Goal: Information Seeking & Learning: Learn about a topic

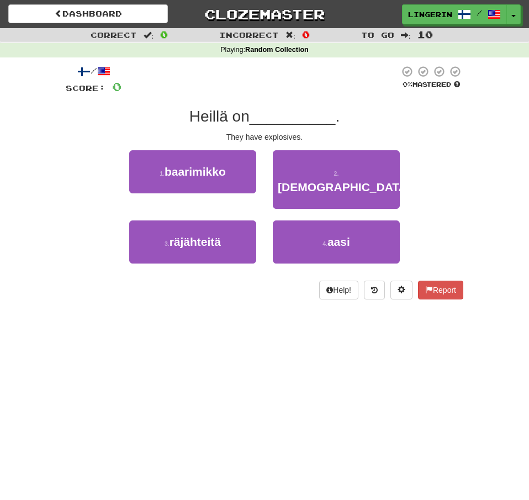
click at [441, 147] on div "/ Score: 0 0 % Mastered Heillä on __________ . They have explosives. 1 . baarim…" at bounding box center [265, 182] width 398 height 234
click at [452, 145] on div "/ Score: 0 0 % Mastered Heillä on __________ . They have explosives. 1 . baarim…" at bounding box center [265, 182] width 398 height 234
click at [278, 143] on div "/ Score: 0 0 % Mastered Heillä on __________ . They have explosives. 1 . baarim…" at bounding box center [265, 182] width 398 height 234
click at [278, 141] on div "They have explosives." at bounding box center [265, 136] width 398 height 11
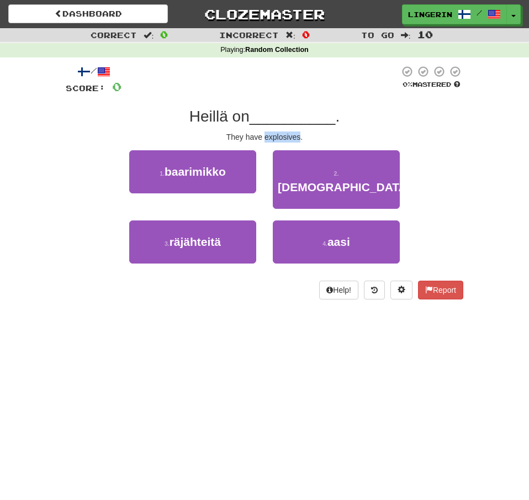
copy div "explosives"
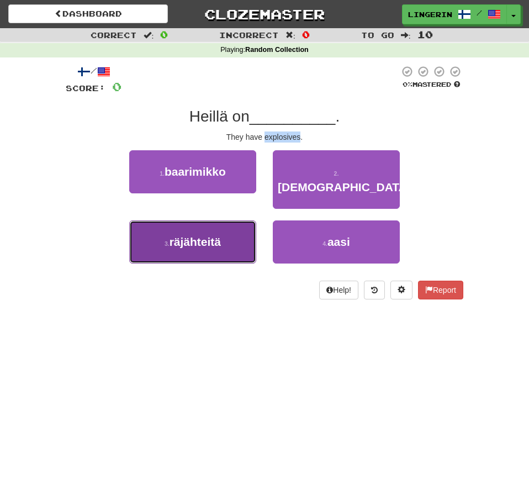
click at [232, 226] on button "3 . räjähteitä" at bounding box center [192, 241] width 127 height 43
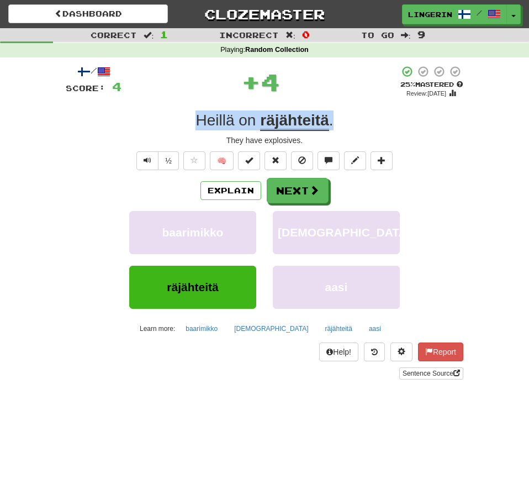
drag, startPoint x: 271, startPoint y: 128, endPoint x: 152, endPoint y: 125, distance: 119.3
click at [152, 125] on div "Heillä on räjähteitä ." at bounding box center [265, 120] width 398 height 20
copy div "Heillä on räjähteitä ."
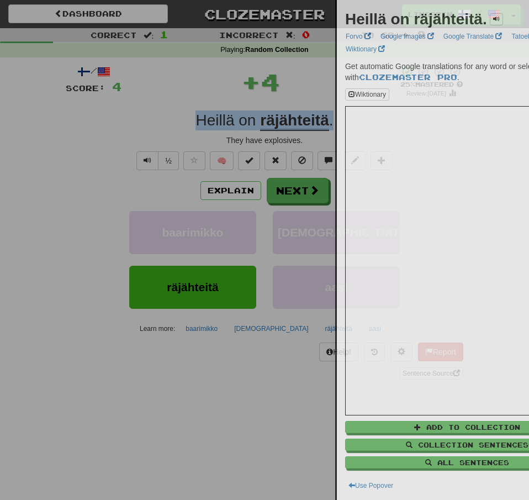
click at [79, 121] on div at bounding box center [264, 250] width 529 height 500
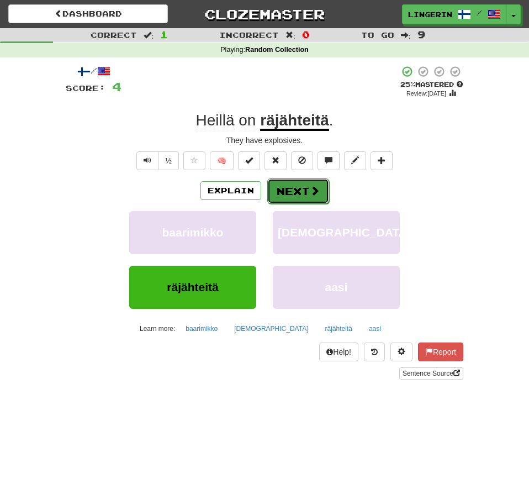
click at [317, 194] on span at bounding box center [315, 191] width 10 height 10
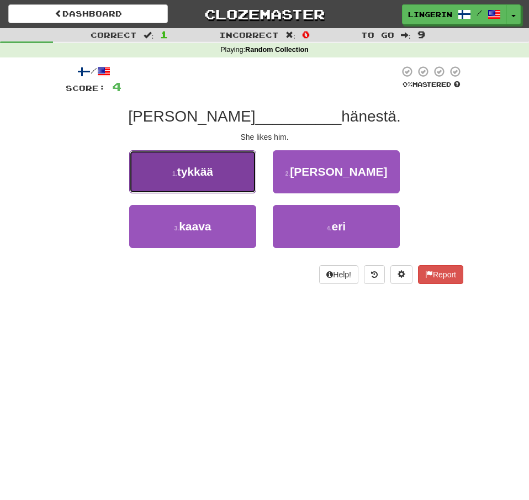
click at [183, 187] on button "1 . [GEOGRAPHIC_DATA]" at bounding box center [192, 171] width 127 height 43
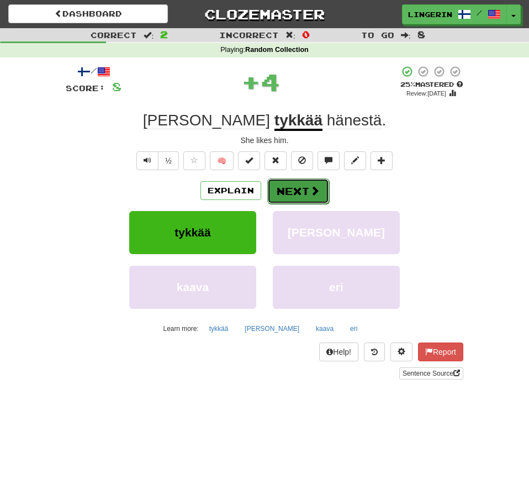
click at [299, 197] on button "Next" at bounding box center [298, 190] width 62 height 25
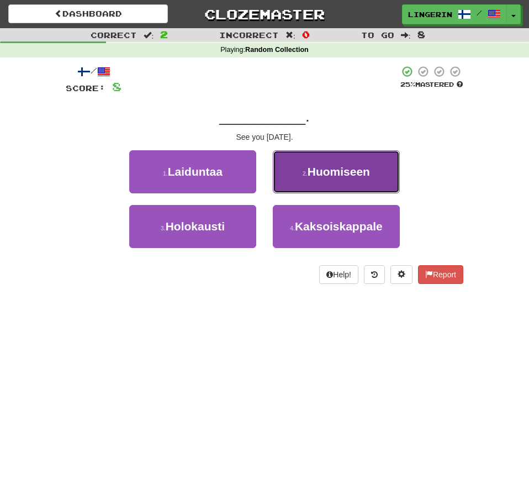
click at [351, 181] on button "2 . Huomiseen" at bounding box center [336, 171] width 127 height 43
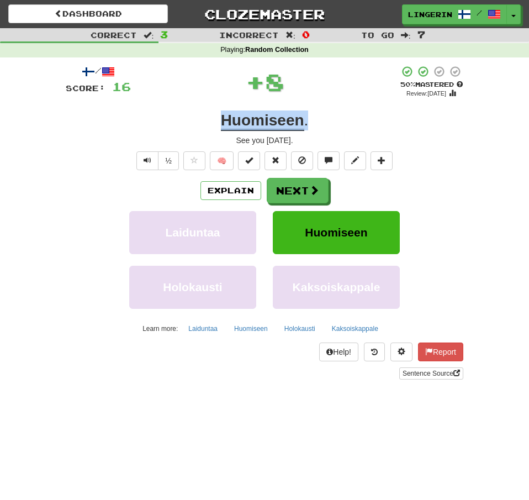
drag, startPoint x: 317, startPoint y: 120, endPoint x: 193, endPoint y: 121, distance: 123.7
click at [193, 121] on div "Huomiseen ." at bounding box center [265, 120] width 398 height 20
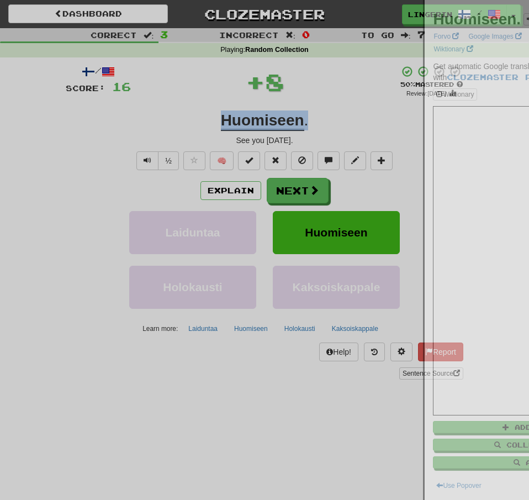
copy div "Huomiseen ."
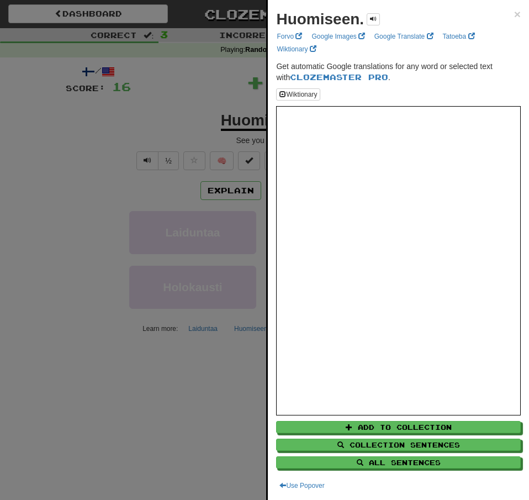
click at [149, 120] on div at bounding box center [264, 250] width 529 height 500
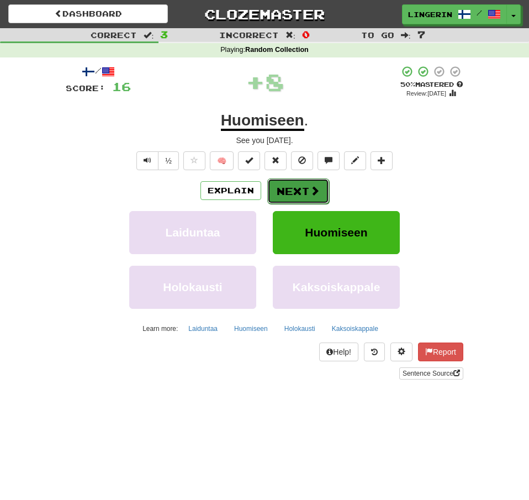
click at [309, 192] on button "Next" at bounding box center [298, 190] width 62 height 25
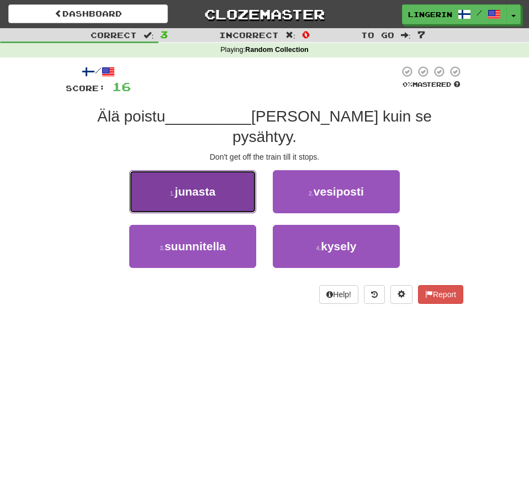
click at [211, 184] on button "1 . junasta" at bounding box center [192, 191] width 127 height 43
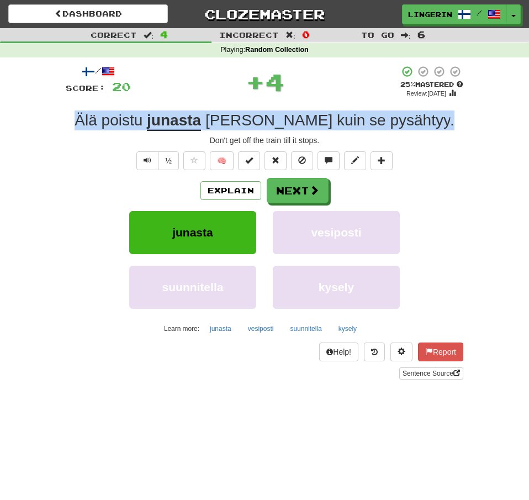
drag, startPoint x: 414, startPoint y: 126, endPoint x: 63, endPoint y: 123, distance: 351.2
click at [66, 123] on div "/ Score: 20 + 4 25 % Mastered Review: [DATE] Älä poistu junasta [PERSON_NAME] k…" at bounding box center [265, 225] width 398 height 337
copy div "Älä poistu junasta [PERSON_NAME] kuin se pysähtyy ."
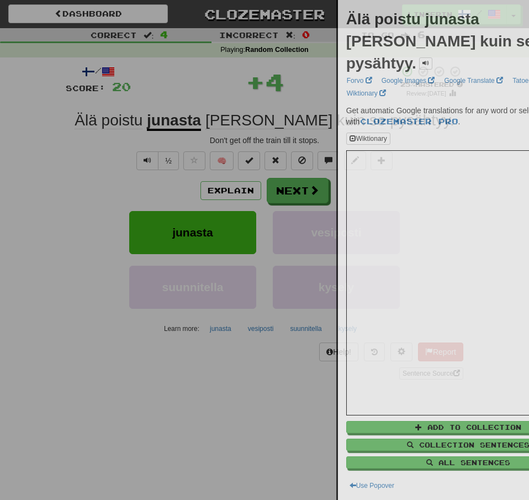
click at [30, 129] on div at bounding box center [264, 250] width 529 height 500
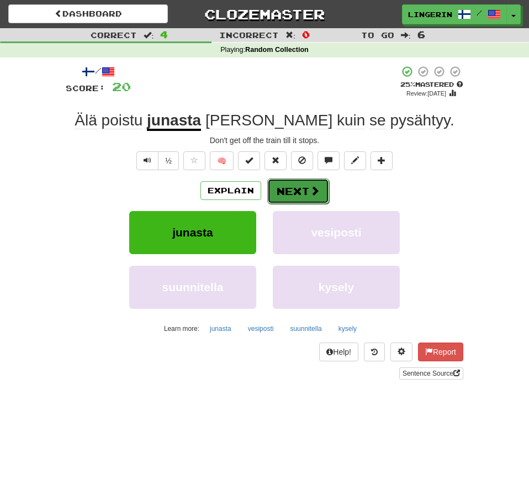
click at [296, 190] on button "Next" at bounding box center [298, 190] width 62 height 25
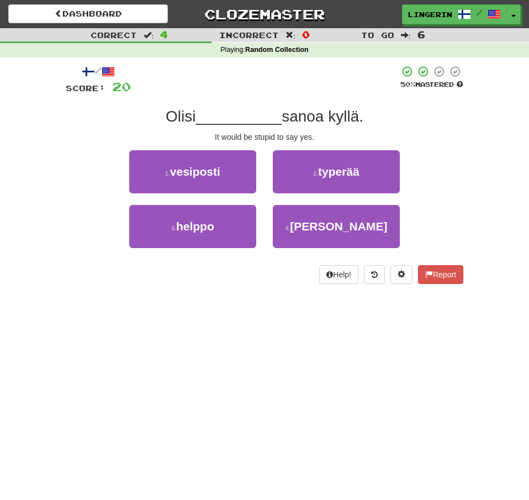
click at [486, 179] on div "Correct : 4 Incorrect : 0 To go : 6 Playing : Random Collection / Score: 20 50 …" at bounding box center [264, 163] width 529 height 271
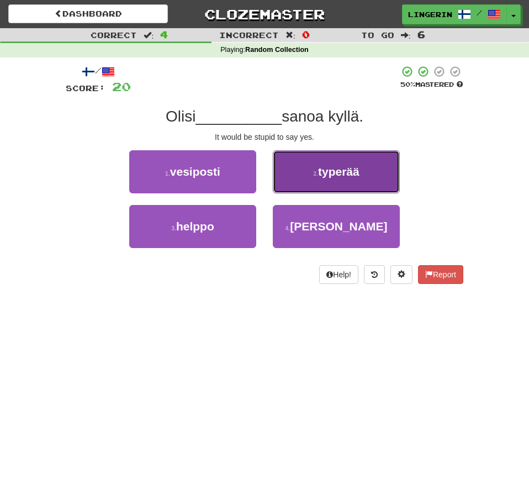
click at [369, 168] on button "2 . typerää" at bounding box center [336, 171] width 127 height 43
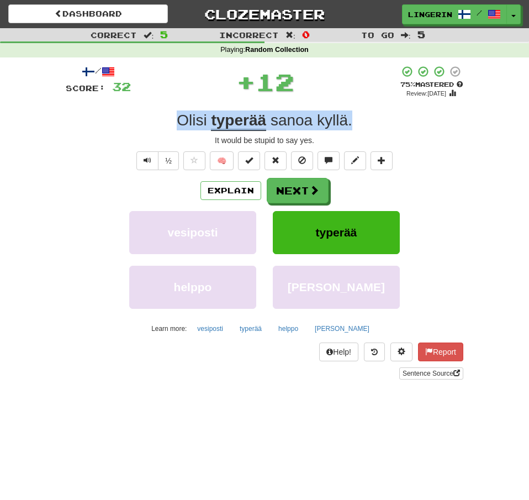
drag, startPoint x: 367, startPoint y: 114, endPoint x: 115, endPoint y: 118, distance: 251.8
click at [115, 118] on div "Olisi typerää sanoa kyllä ." at bounding box center [265, 120] width 398 height 20
copy div "Olisi typerää sanoa kyllä ."
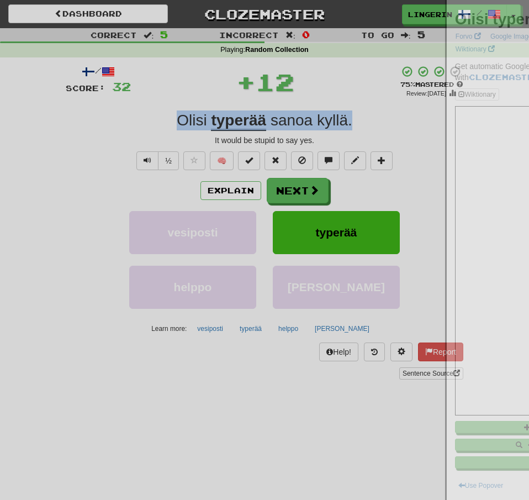
drag, startPoint x: 113, startPoint y: 118, endPoint x: 81, endPoint y: 117, distance: 32.0
click at [81, 117] on div at bounding box center [264, 250] width 529 height 500
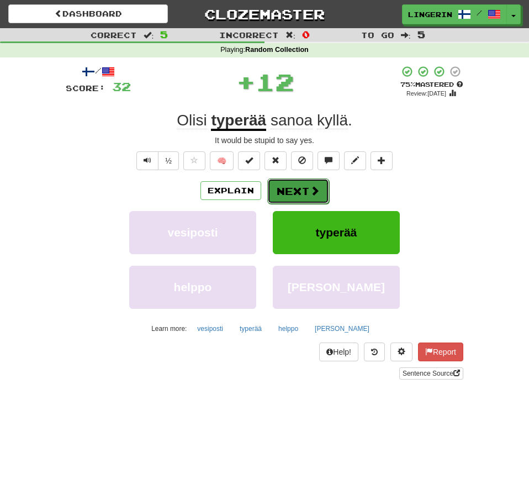
click at [305, 195] on button "Next" at bounding box center [298, 190] width 62 height 25
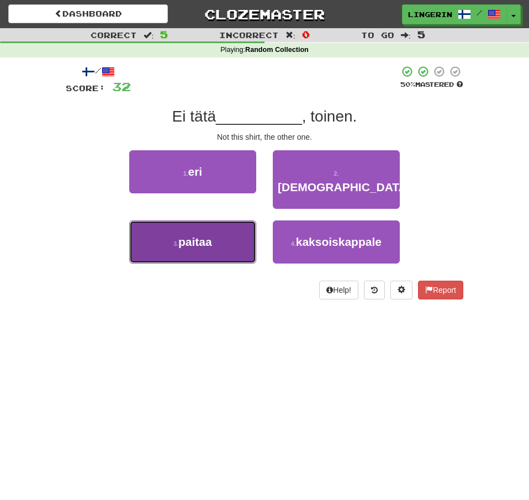
click at [205, 235] on span "paitaa" at bounding box center [195, 241] width 34 height 13
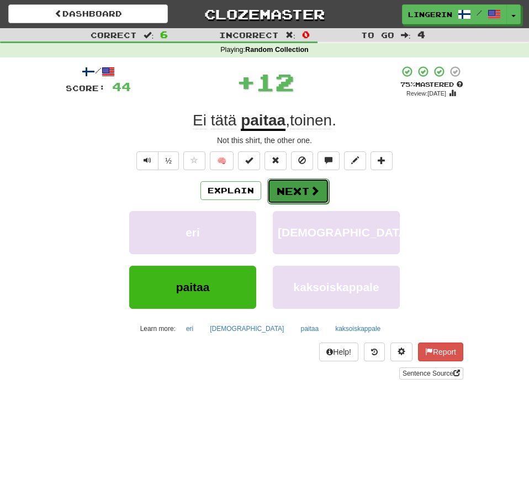
click at [313, 192] on span at bounding box center [315, 191] width 10 height 10
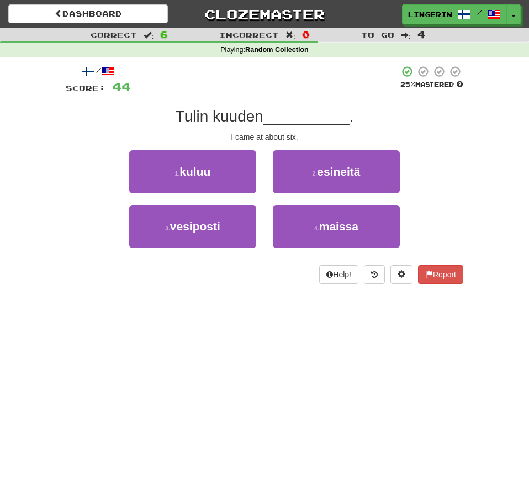
click at [437, 132] on div "I came at about six." at bounding box center [265, 136] width 398 height 11
click at [472, 176] on div "Correct : 6 Incorrect : 0 To go : 4 Playing : Random Collection / Score: 44 25 …" at bounding box center [264, 163] width 529 height 271
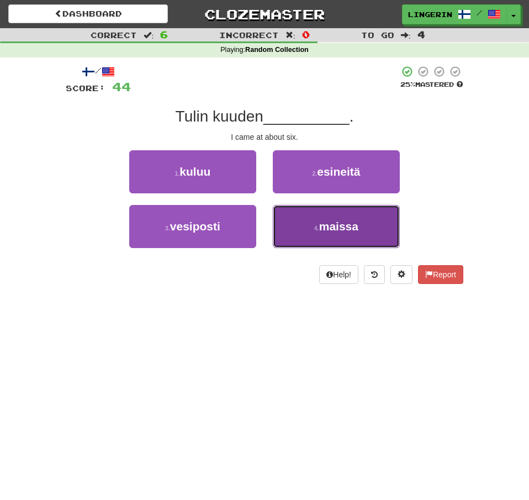
click at [358, 226] on span "maissa" at bounding box center [338, 226] width 39 height 13
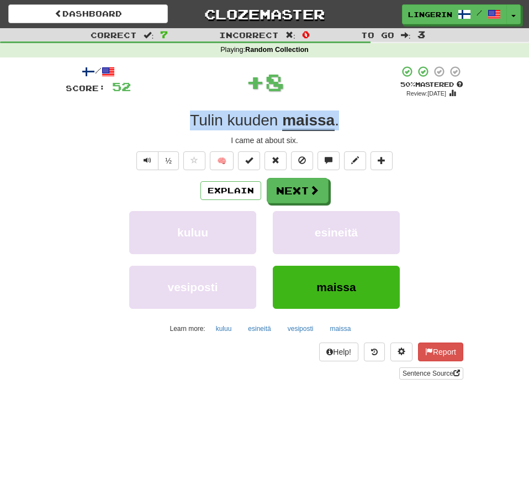
drag, startPoint x: 362, startPoint y: 122, endPoint x: 141, endPoint y: 119, distance: 221.4
click at [141, 119] on div "Tulin kuuden maissa ." at bounding box center [265, 120] width 398 height 20
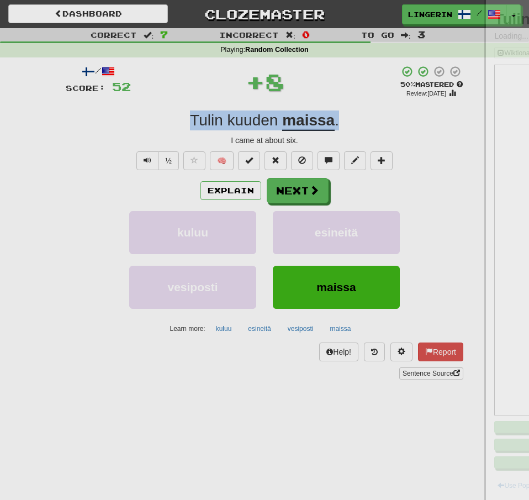
copy div "Tulin kuuden maissa ."
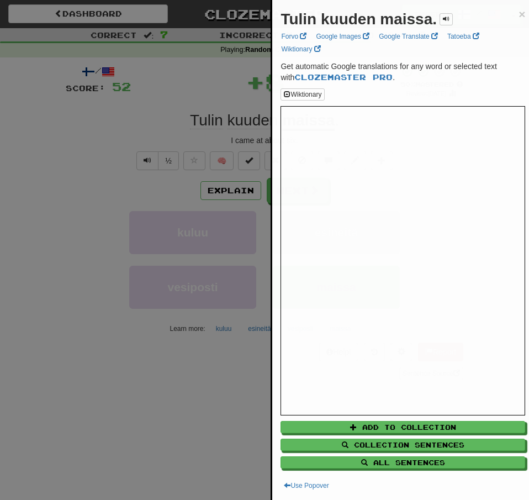
click at [105, 121] on div at bounding box center [264, 250] width 529 height 500
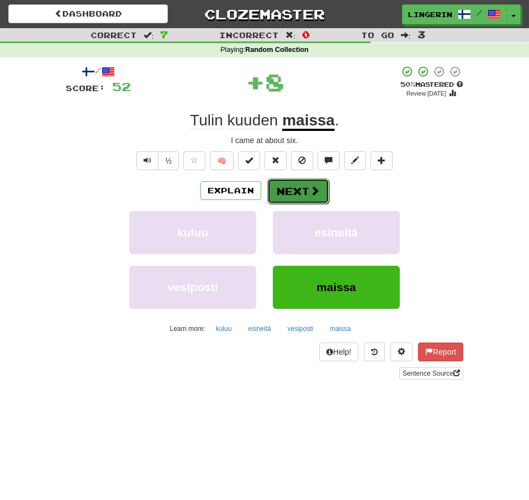
click at [284, 194] on button "Next" at bounding box center [298, 190] width 62 height 25
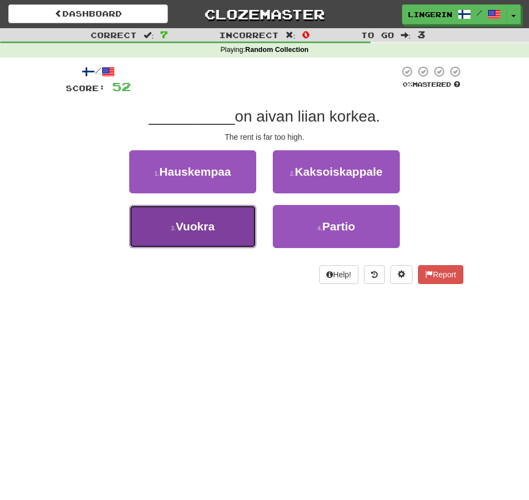
click at [203, 232] on span "Vuokra" at bounding box center [195, 226] width 39 height 13
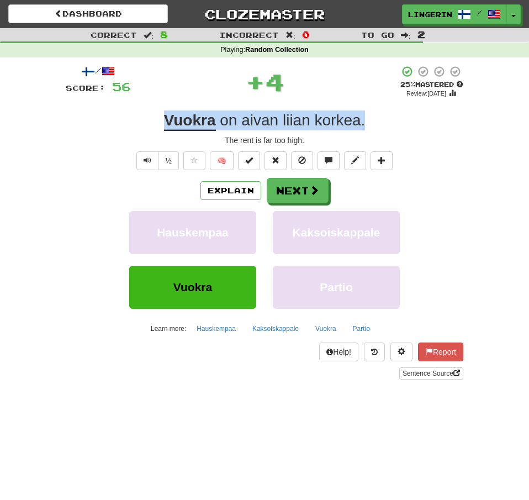
drag, startPoint x: 379, startPoint y: 127, endPoint x: 120, endPoint y: 123, distance: 259.0
click at [122, 123] on div "Vuokra on aivan liian korkea ." at bounding box center [265, 120] width 398 height 20
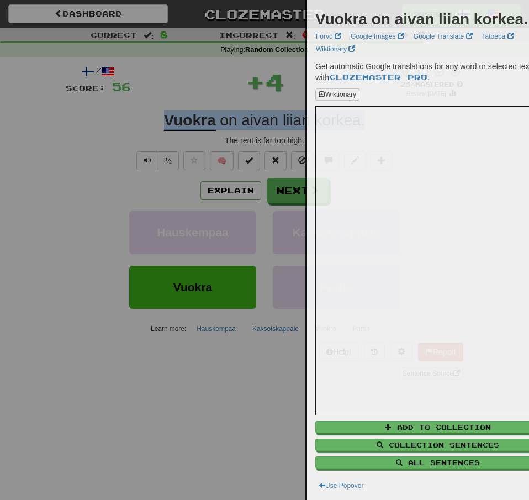
copy div "Vuokra on aivan liian korkea ."
click at [80, 118] on div at bounding box center [264, 250] width 529 height 500
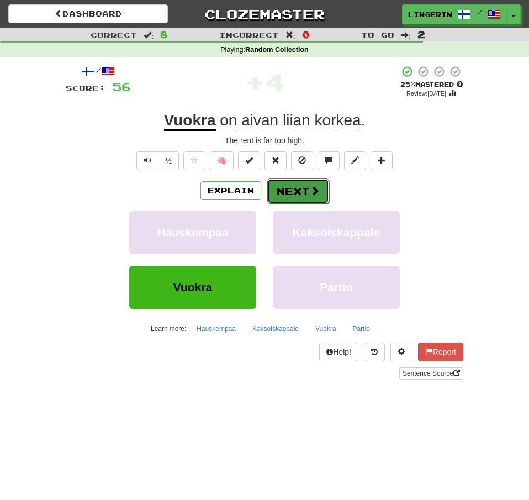
click at [311, 193] on span at bounding box center [315, 191] width 10 height 10
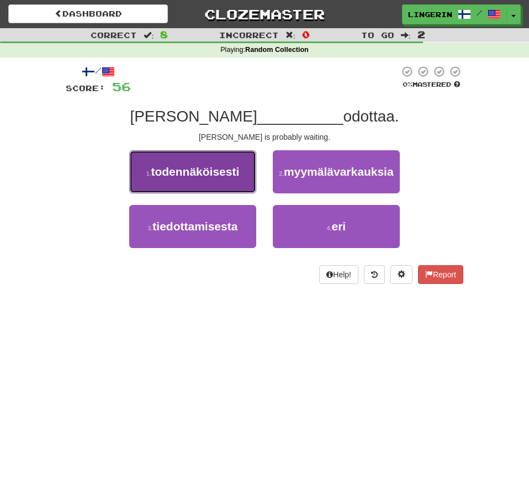
click at [235, 160] on button "1 . todennäköisesti" at bounding box center [192, 171] width 127 height 43
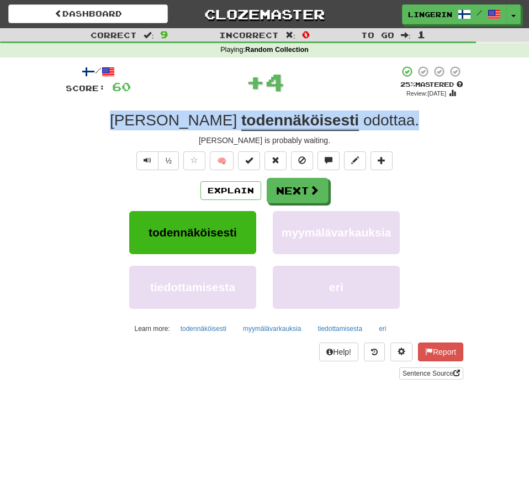
drag, startPoint x: 380, startPoint y: 128, endPoint x: 108, endPoint y: 118, distance: 271.8
click at [108, 118] on div "[PERSON_NAME] todennäköisesti odottaa ." at bounding box center [265, 120] width 398 height 20
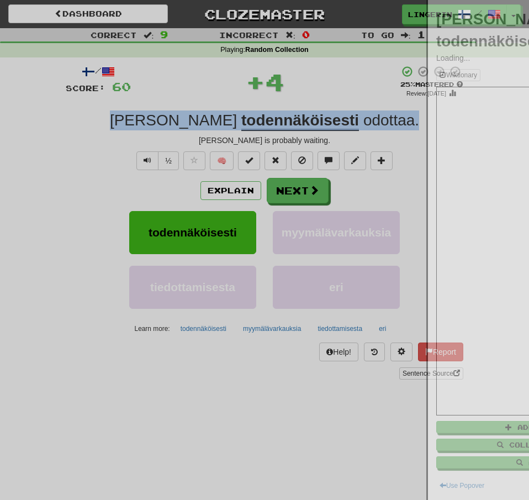
copy div "[PERSON_NAME] todennäköisesti odottaa ."
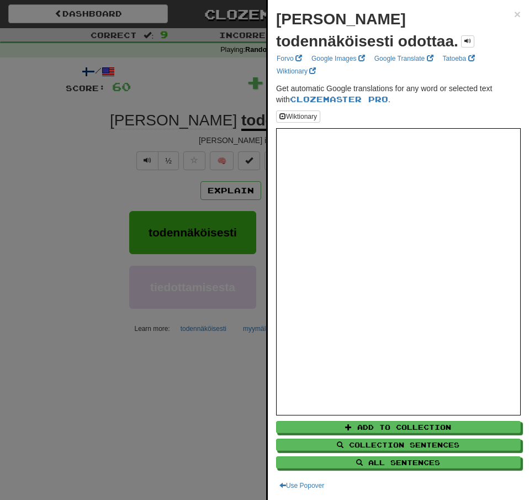
drag, startPoint x: 64, startPoint y: 122, endPoint x: 186, endPoint y: 151, distance: 125.5
click at [63, 122] on div at bounding box center [264, 250] width 529 height 500
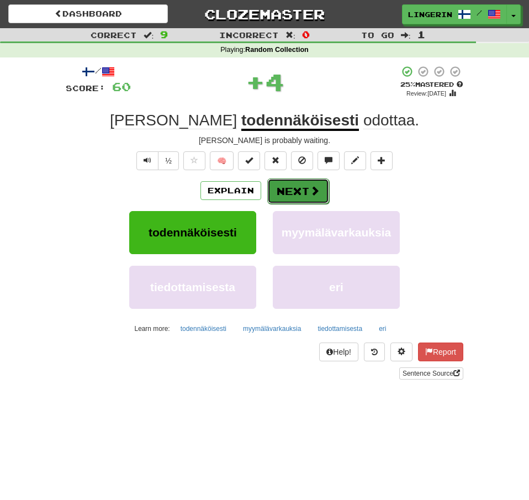
click at [308, 189] on button "Next" at bounding box center [298, 190] width 62 height 25
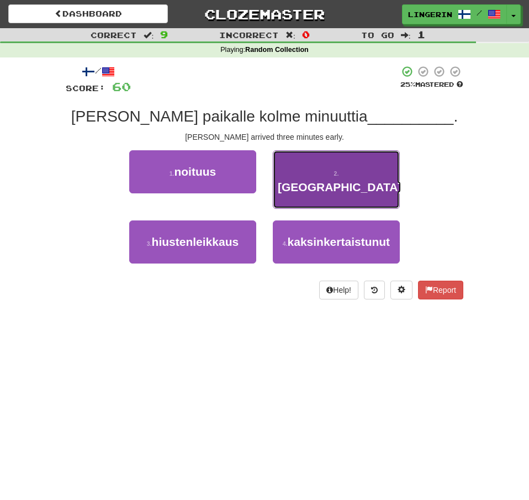
click at [379, 170] on button "2 . [GEOGRAPHIC_DATA]" at bounding box center [336, 179] width 127 height 59
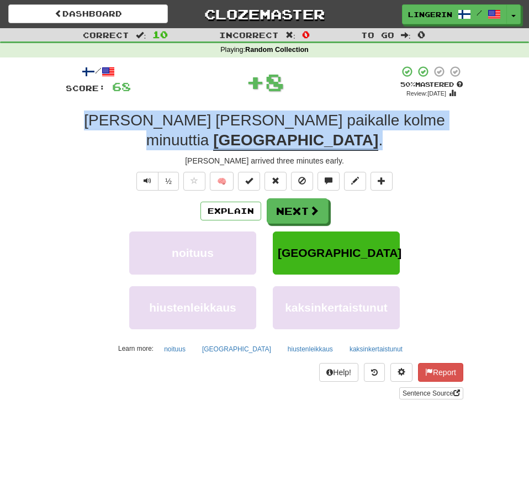
drag, startPoint x: 385, startPoint y: 125, endPoint x: 73, endPoint y: 119, distance: 312.5
click at [73, 119] on div "[PERSON_NAME] paikalle kolme minuuttia etuajassa ." at bounding box center [265, 130] width 398 height 40
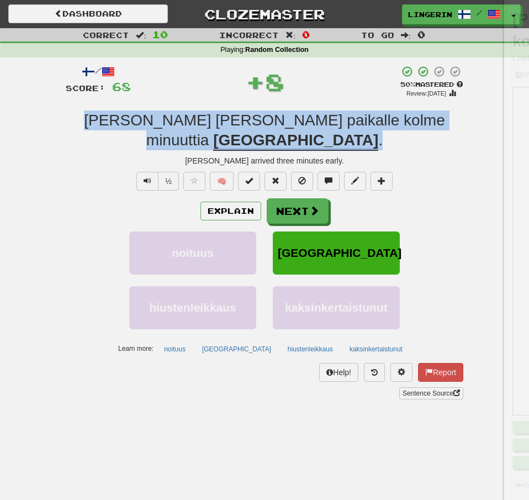
copy div "[PERSON_NAME] paikalle kolme minuuttia etuajassa ."
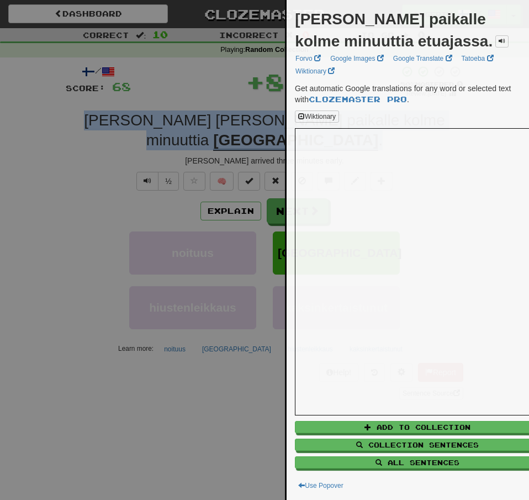
click at [36, 133] on div at bounding box center [264, 250] width 529 height 500
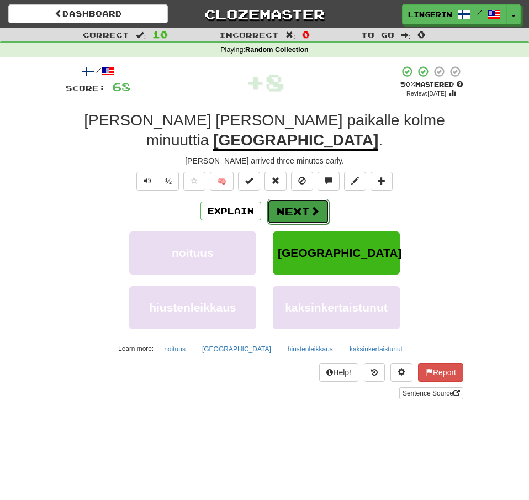
click at [292, 199] on button "Next" at bounding box center [298, 211] width 62 height 25
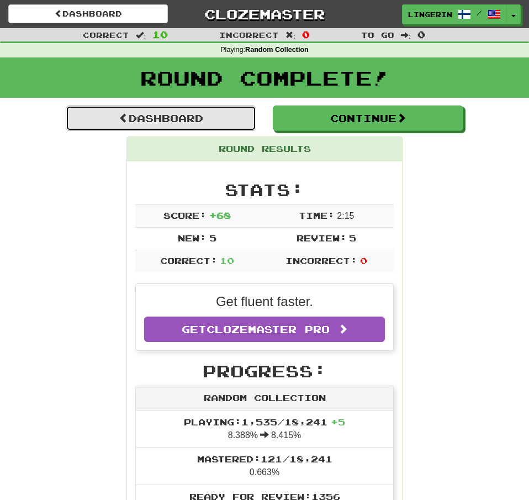
click at [176, 110] on link "Dashboard" at bounding box center [161, 117] width 190 height 25
